Goal: Complete application form: Complete application form

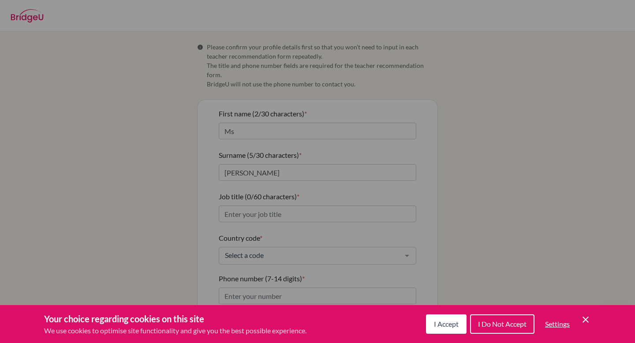
click at [307, 150] on div "Cookie Preferences" at bounding box center [317, 171] width 635 height 343
click at [442, 318] on button "I Accept" at bounding box center [446, 323] width 41 height 19
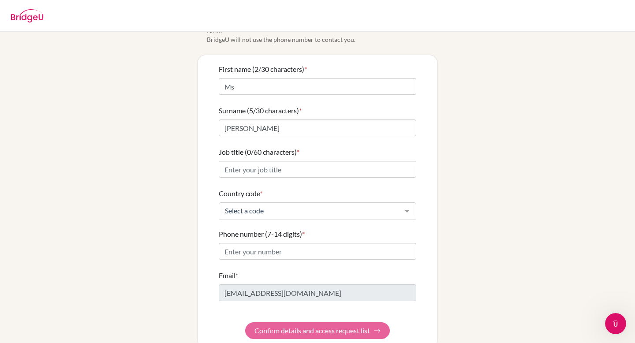
scroll to position [51, 0]
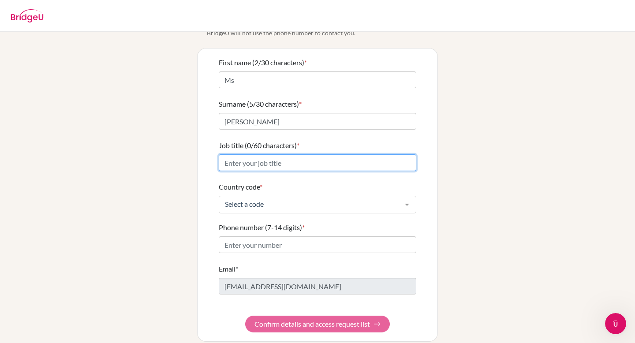
click at [264, 154] on input "Job title (0/60 characters) *" at bounding box center [317, 162] width 197 height 17
click at [269, 156] on input "Sociology & GP Teacher" at bounding box center [317, 162] width 197 height 17
type input "Sociology & GP High School Teacher"
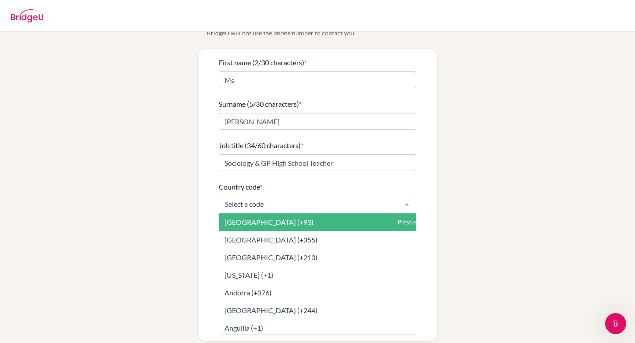
click at [276, 196] on div at bounding box center [317, 205] width 197 height 18
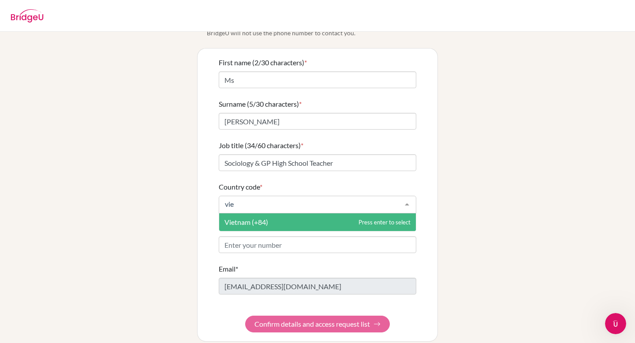
type input "viet"
click at [275, 214] on span "Vietnam (+84)" at bounding box center [317, 222] width 197 height 18
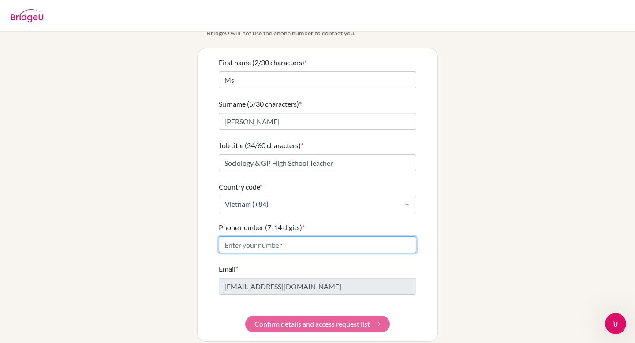
click at [274, 236] on input "Phone number (7-14 digits) *" at bounding box center [317, 244] width 197 height 17
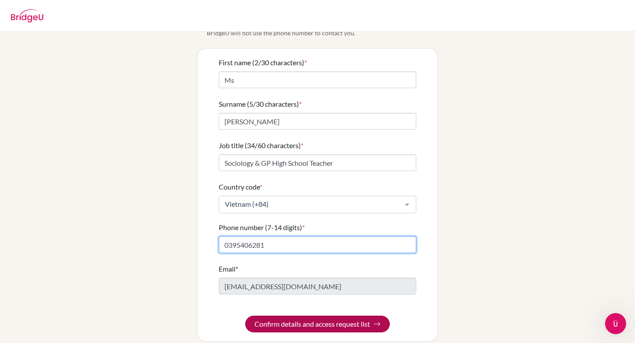
type input "0395406281"
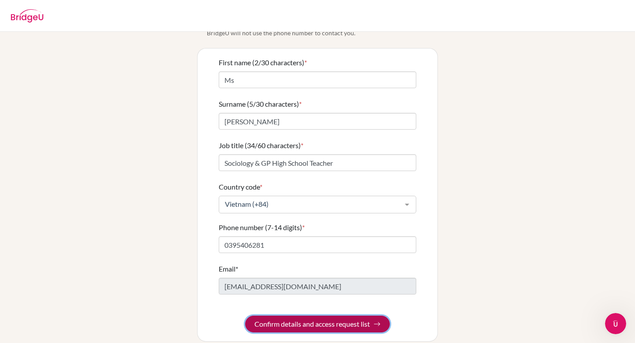
click at [284, 319] on button "Confirm details and access request list" at bounding box center [317, 324] width 145 height 17
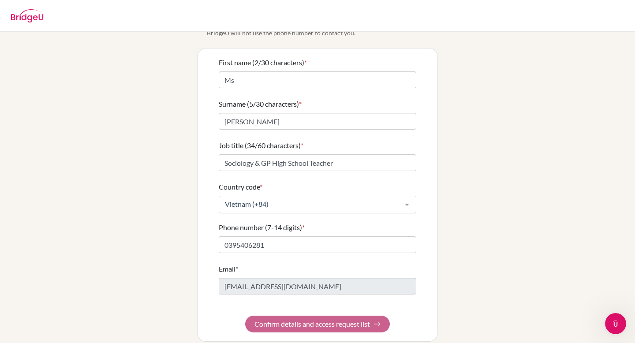
scroll to position [0, 0]
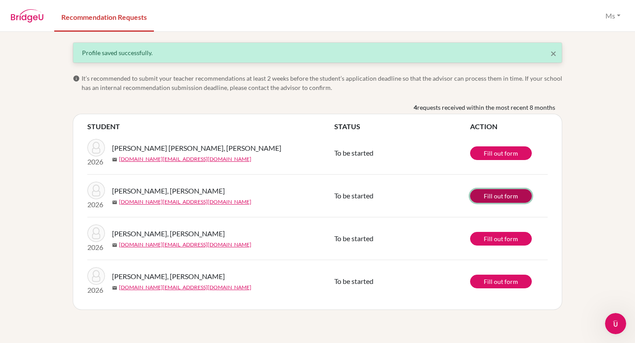
click at [496, 195] on link "Fill out form" at bounding box center [501, 196] width 62 height 14
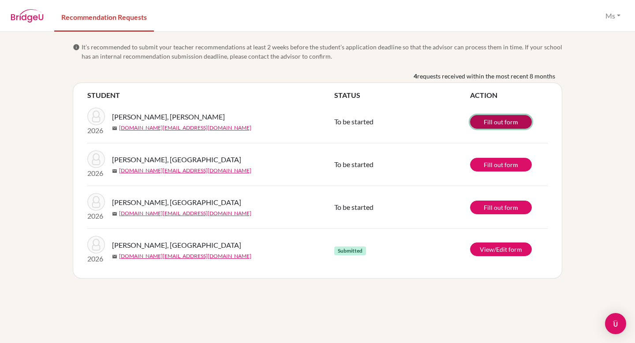
click at [510, 121] on link "Fill out form" at bounding box center [501, 122] width 62 height 14
